Goal: Find specific page/section: Find specific page/section

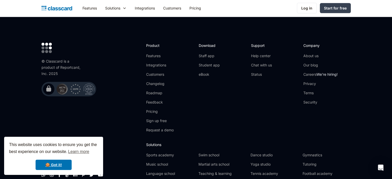
scroll to position [1699, 0]
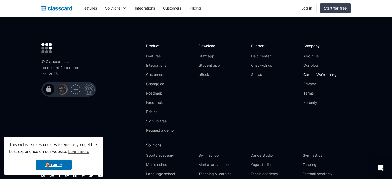
click at [320, 72] on span "We're hiring!" at bounding box center [327, 74] width 21 height 4
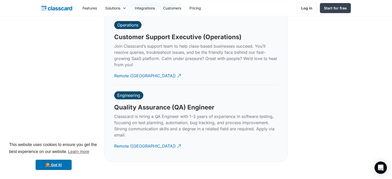
scroll to position [1556, 0]
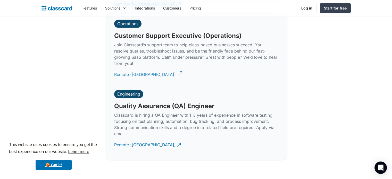
click at [128, 68] on div "Remote ([GEOGRAPHIC_DATA])" at bounding box center [145, 73] width 62 height 10
